Goal: Find specific page/section: Find specific page/section

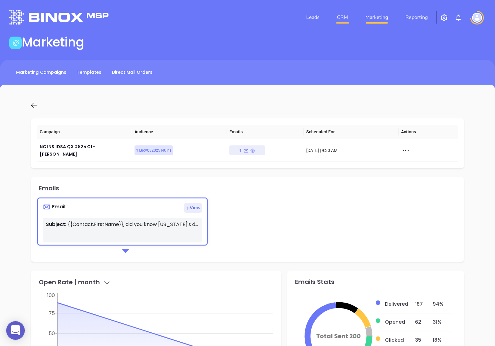
click at [345, 20] on link "CRM" at bounding box center [342, 17] width 16 height 12
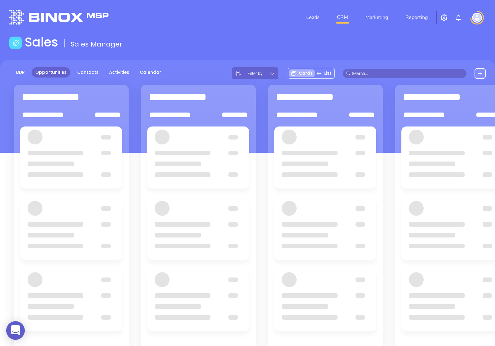
click at [254, 68] on div "Filter by" at bounding box center [255, 73] width 46 height 12
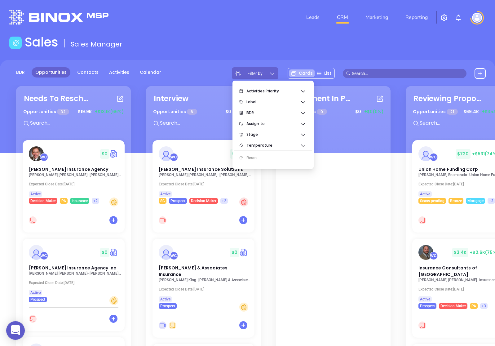
click at [254, 68] on div "Filter by" at bounding box center [255, 73] width 46 height 12
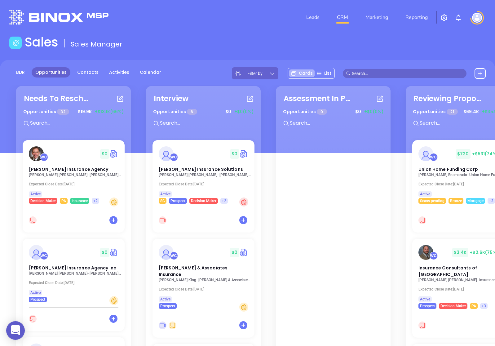
click at [273, 75] on icon at bounding box center [272, 73] width 6 height 6
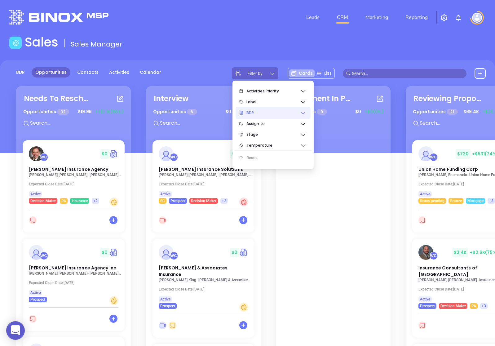
click at [268, 115] on span "BDR" at bounding box center [273, 113] width 54 height 12
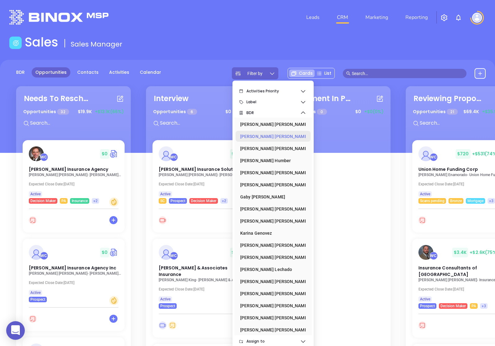
click at [264, 133] on div "[PERSON_NAME]" at bounding box center [271, 136] width 62 height 12
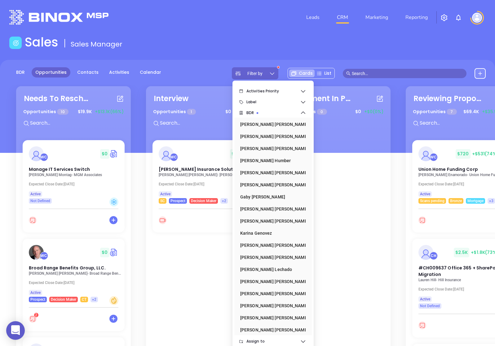
click at [267, 73] on div "Filter by" at bounding box center [255, 73] width 46 height 12
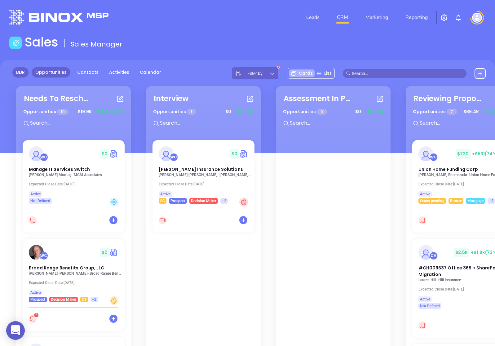
click at [24, 68] on link "BDR" at bounding box center [20, 72] width 16 height 10
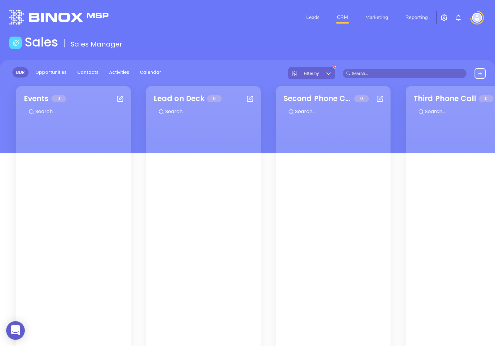
click at [326, 72] on icon at bounding box center [328, 73] width 6 height 6
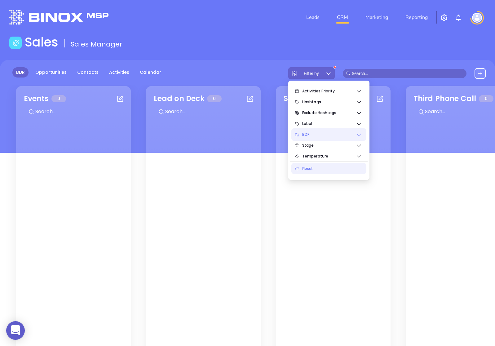
click at [303, 134] on span "BDR" at bounding box center [329, 134] width 54 height 12
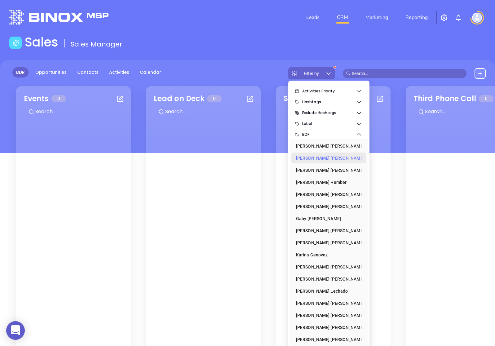
click at [316, 157] on div "[PERSON_NAME]" at bounding box center [327, 158] width 62 height 12
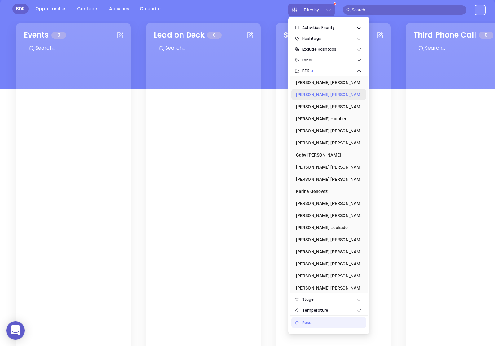
scroll to position [85, 0]
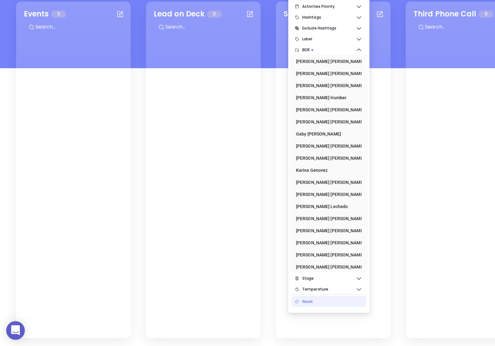
click at [304, 298] on div "Reset" at bounding box center [331, 301] width 59 height 12
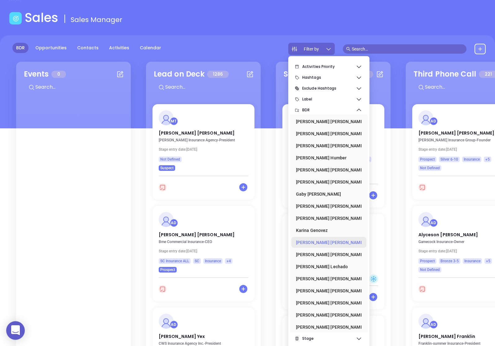
scroll to position [0, 0]
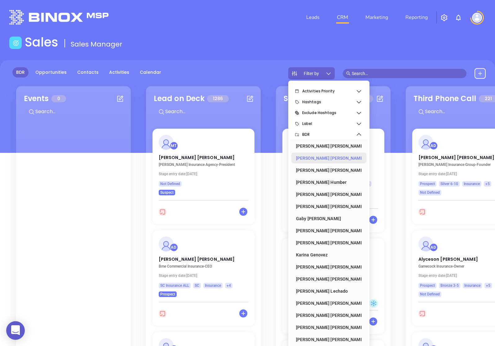
click at [324, 158] on div "[PERSON_NAME]" at bounding box center [327, 158] width 62 height 12
click at [324, 74] on div "Filter by" at bounding box center [311, 73] width 46 height 12
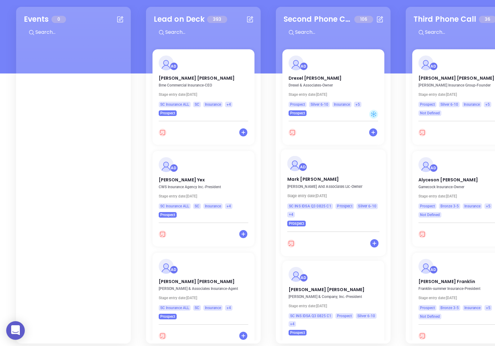
scroll to position [80, 0]
click at [356, 104] on span "+5" at bounding box center [358, 104] width 4 height 7
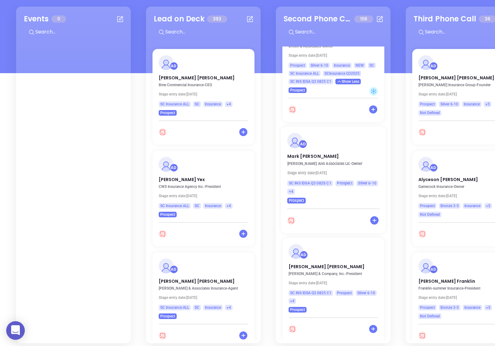
scroll to position [0, 0]
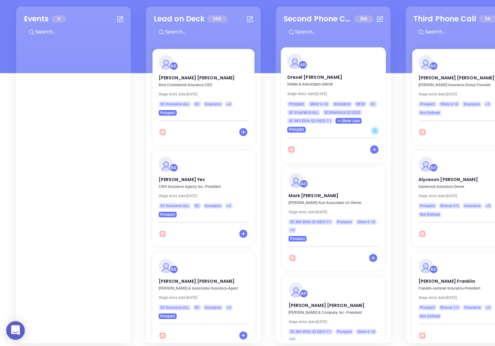
click at [346, 123] on span "Show Less" at bounding box center [348, 120] width 23 height 7
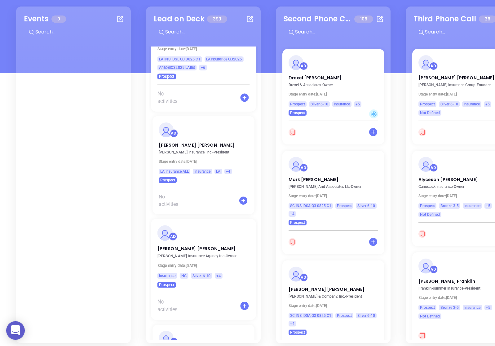
scroll to position [7018, 0]
click at [227, 172] on span "+4" at bounding box center [228, 171] width 4 height 7
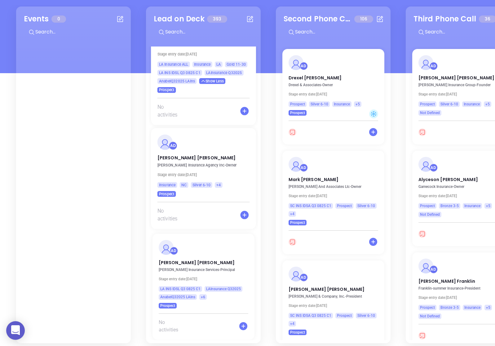
scroll to position [7126, 0]
click at [216, 185] on span "+4" at bounding box center [218, 184] width 4 height 7
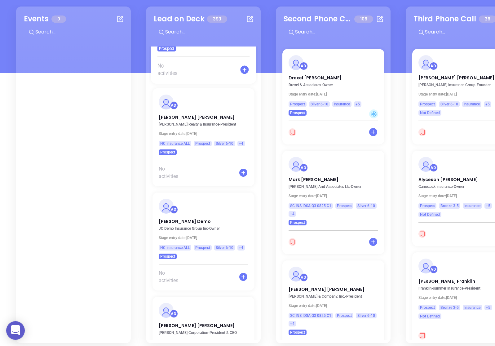
scroll to position [7397, 0]
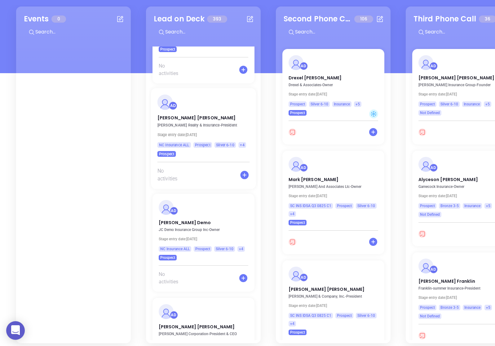
click at [242, 145] on span "+4" at bounding box center [242, 144] width 4 height 7
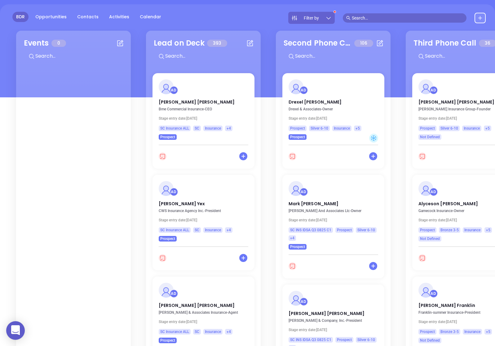
scroll to position [0, 0]
